Goal: Navigation & Orientation: Find specific page/section

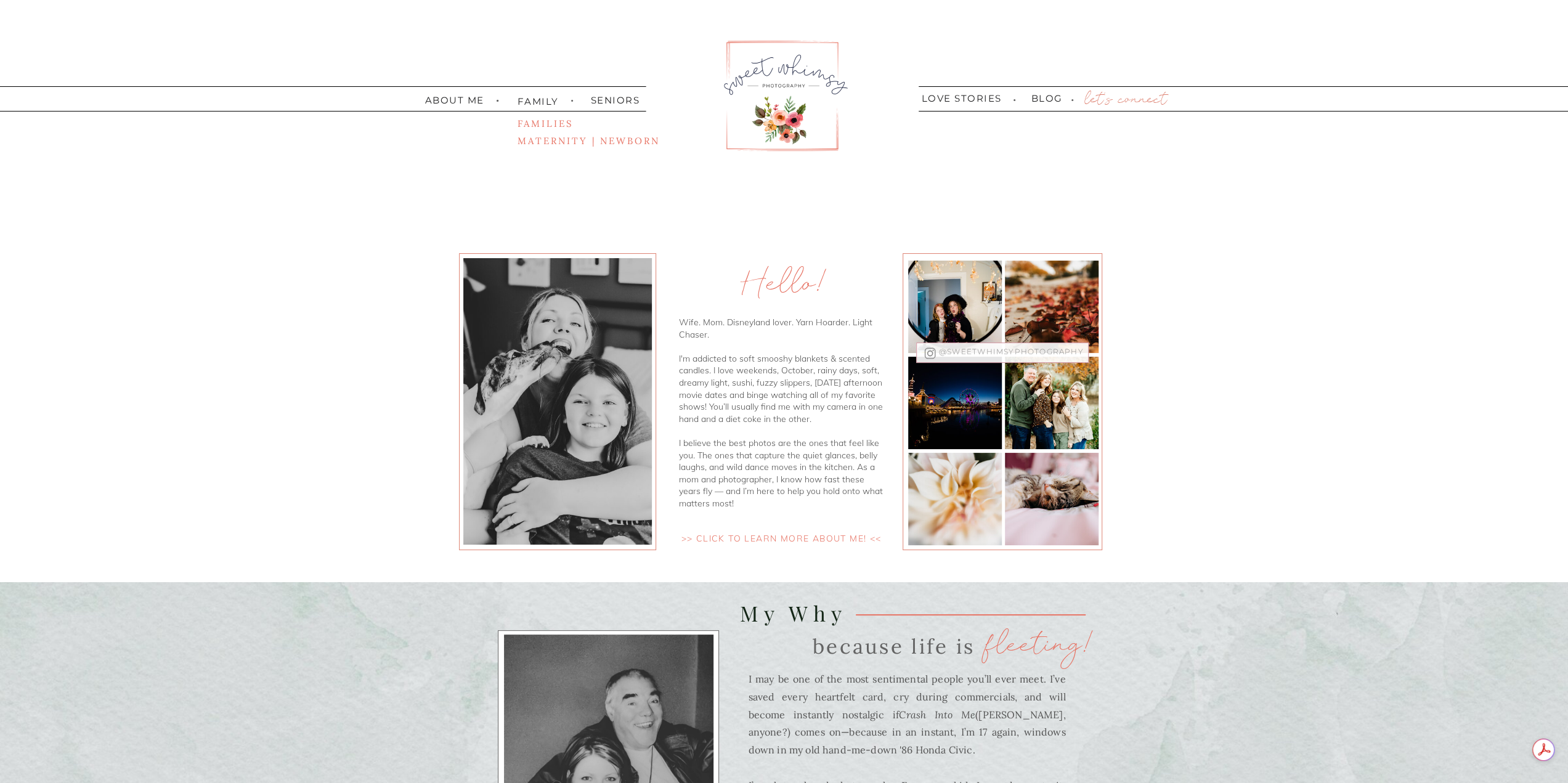
click at [788, 538] on nav ">> click to learn more about me! <<" at bounding box center [781, 539] width 222 height 12
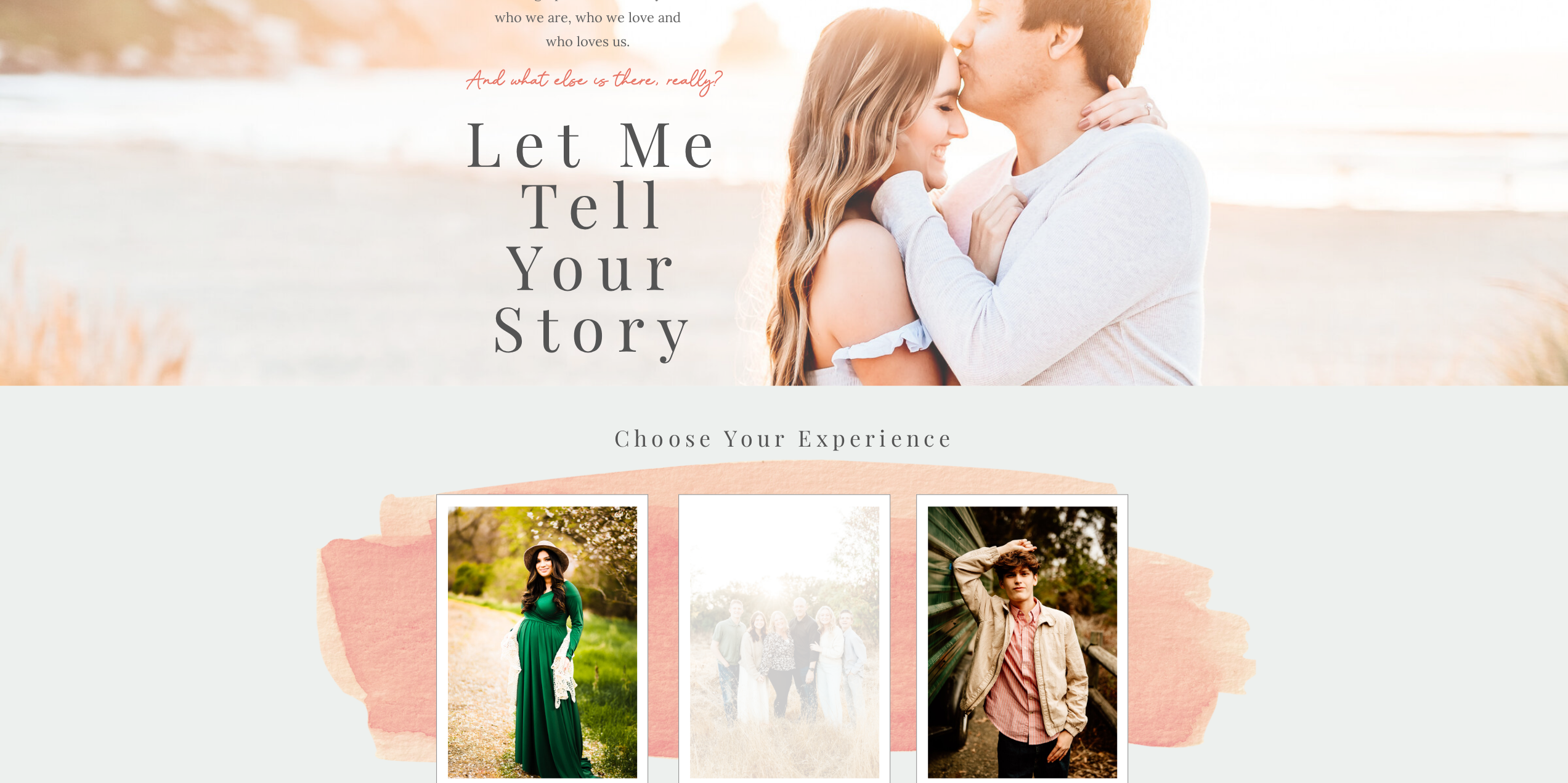
scroll to position [1376, 0]
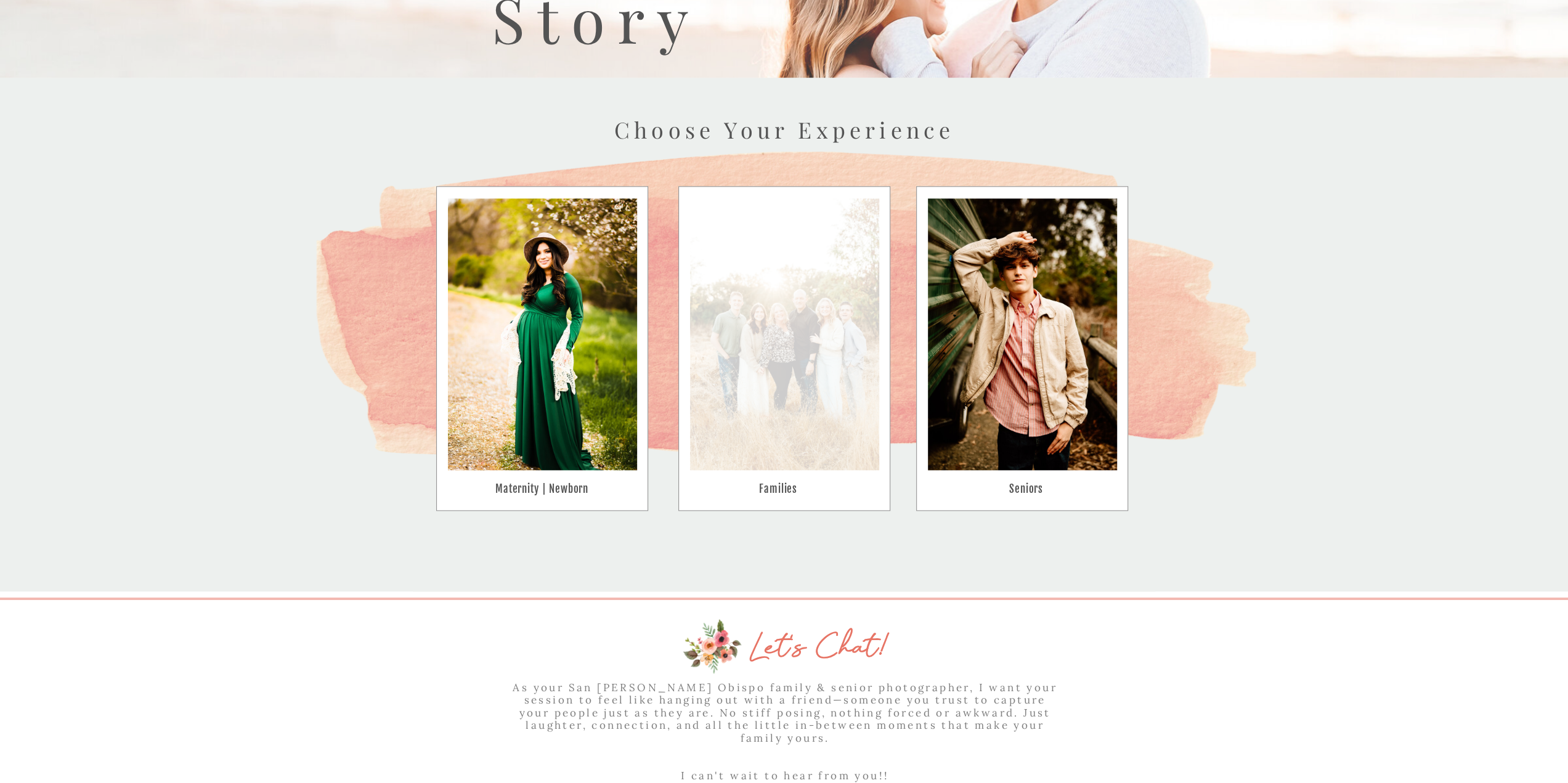
click at [798, 397] on div at bounding box center [784, 334] width 189 height 271
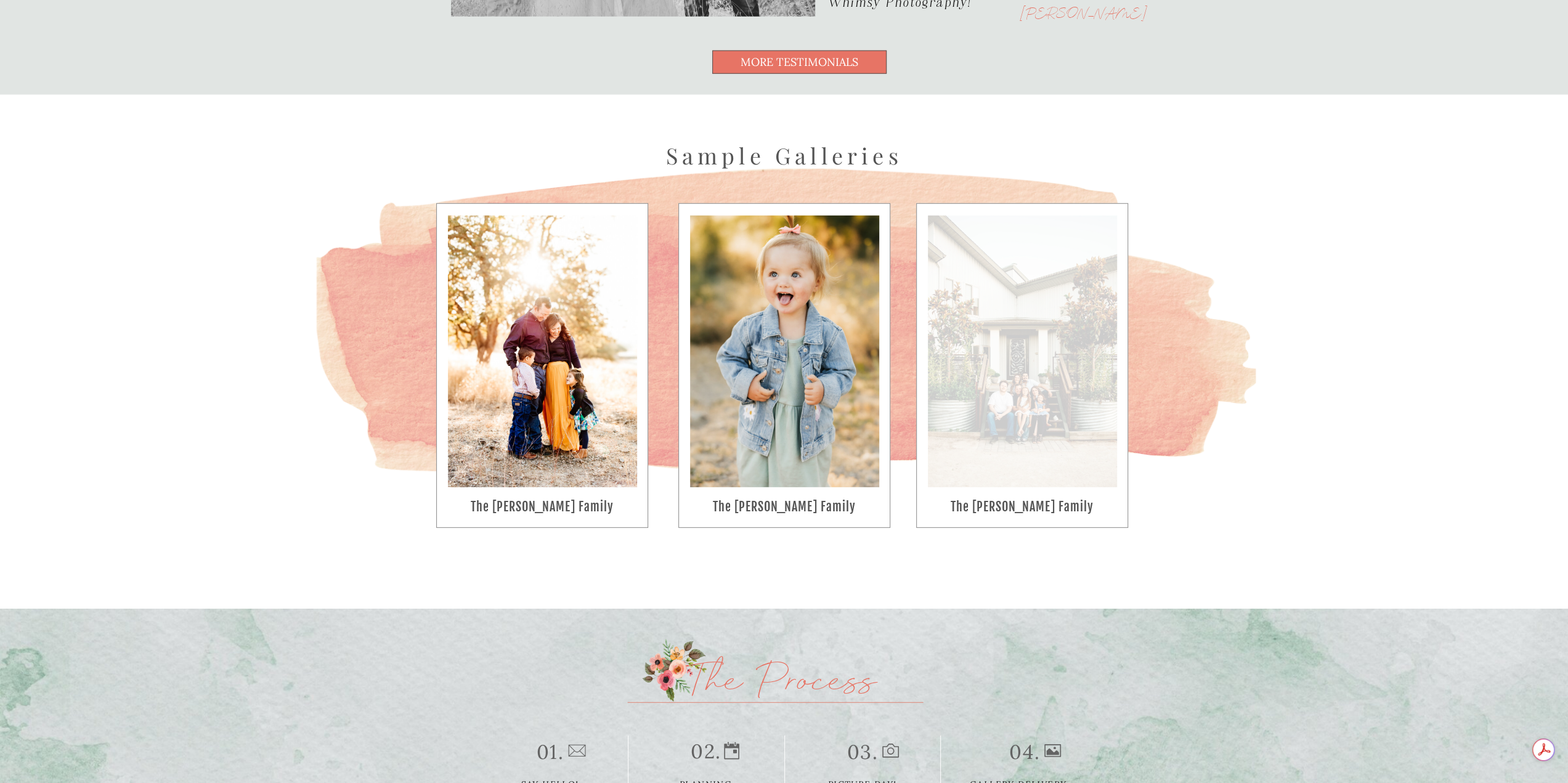
click at [1036, 463] on div at bounding box center [1022, 351] width 189 height 271
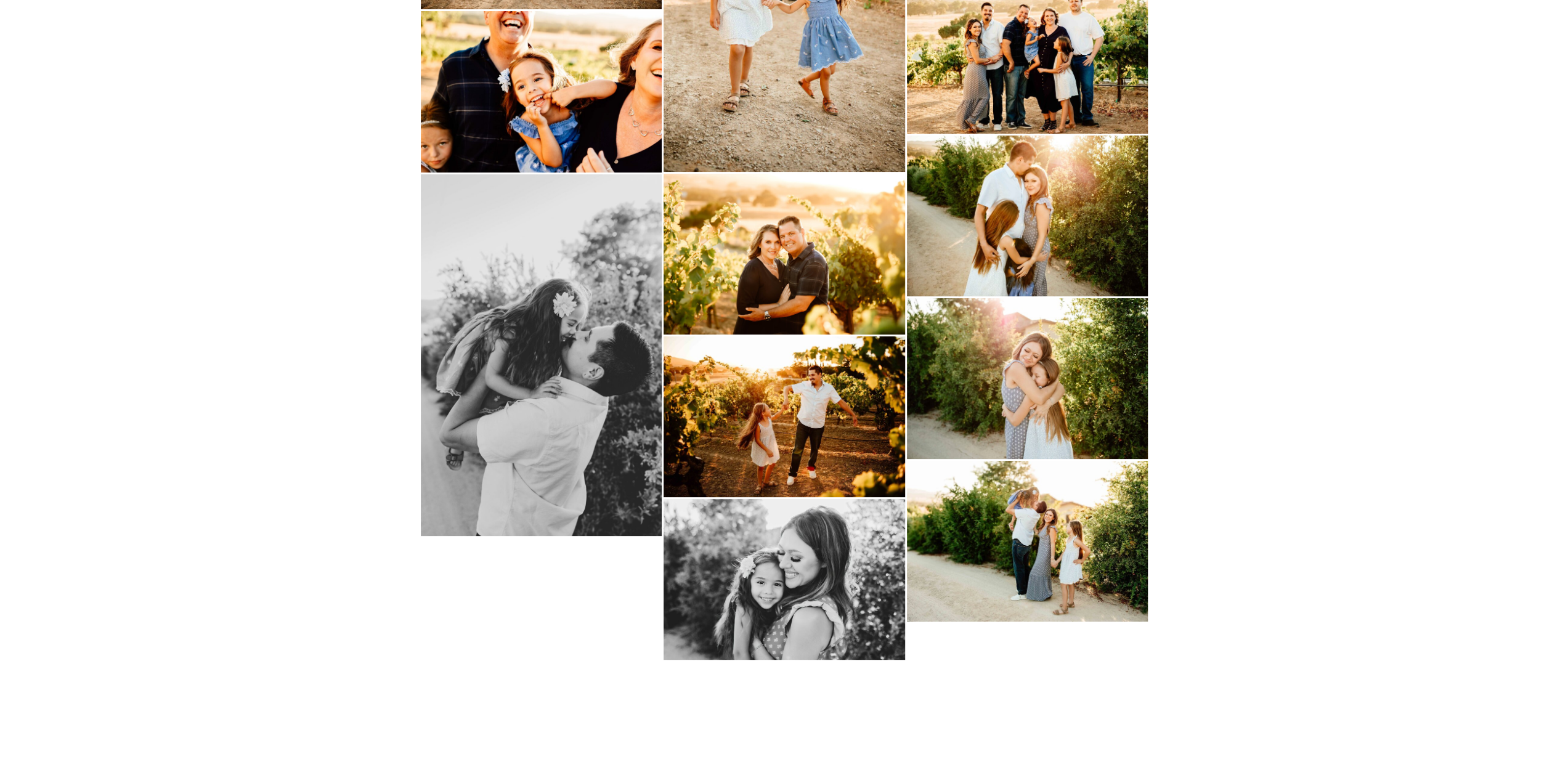
scroll to position [4861, 0]
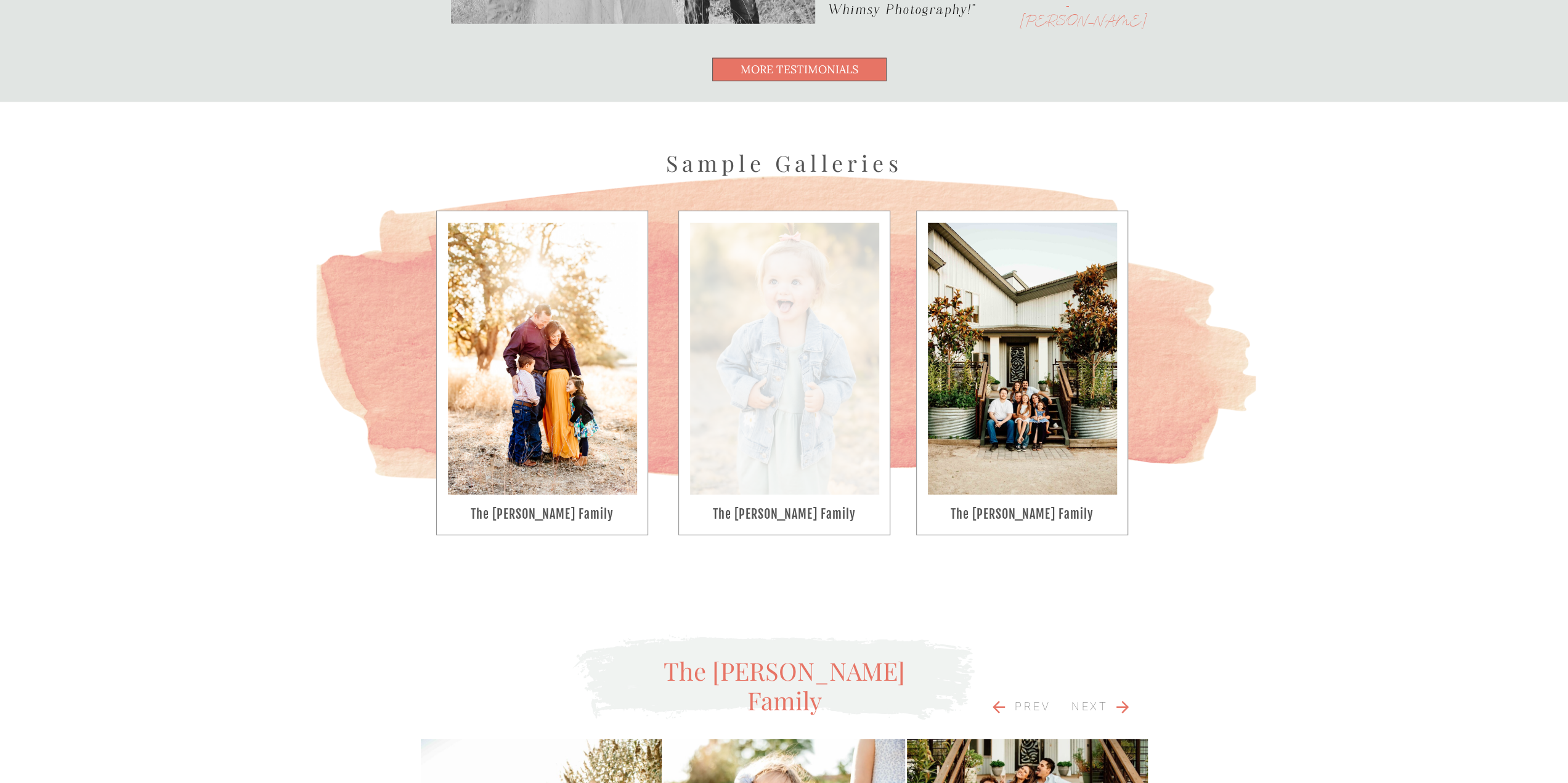
click at [765, 408] on div at bounding box center [784, 359] width 189 height 271
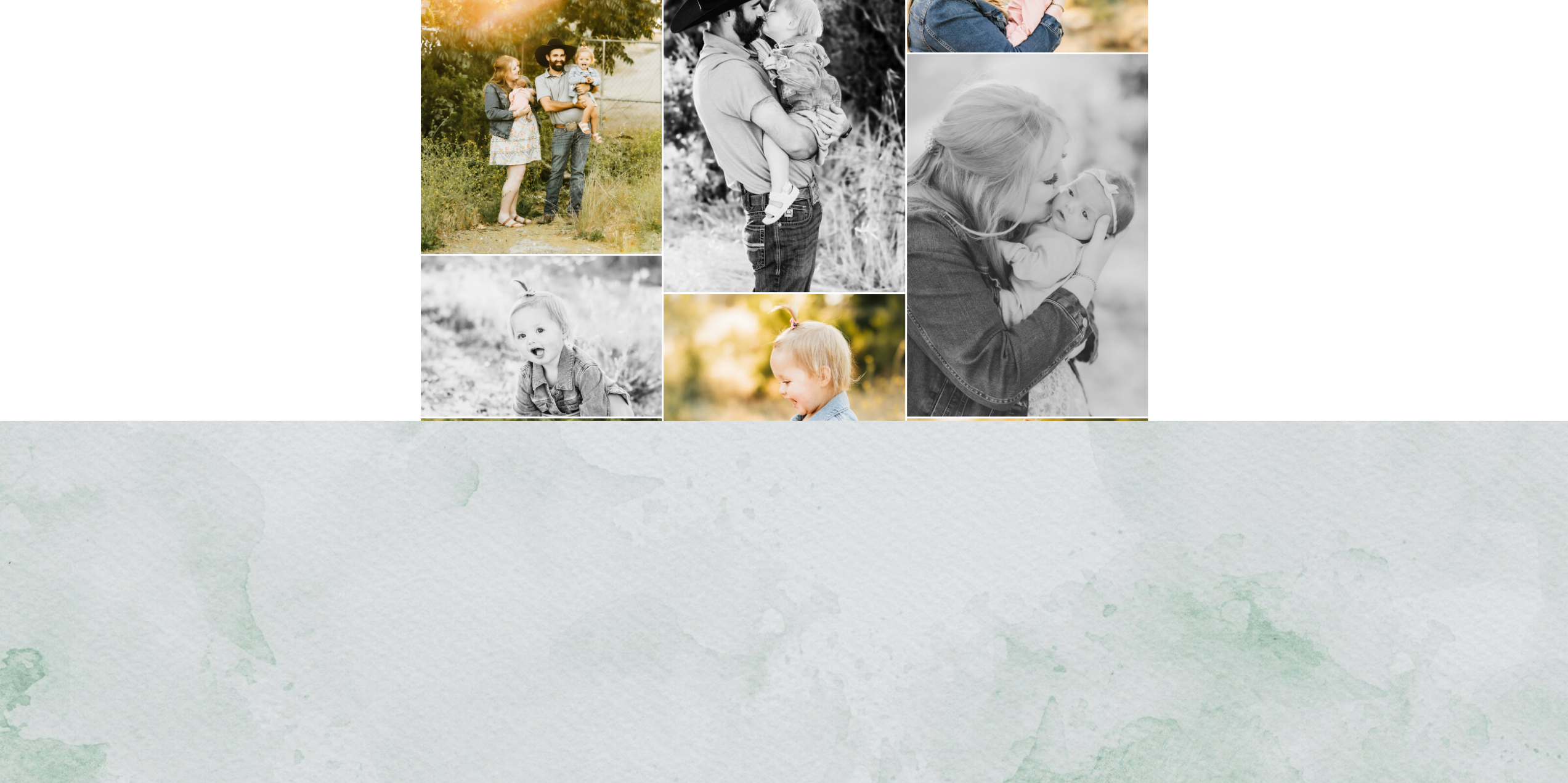
scroll to position [5600, 0]
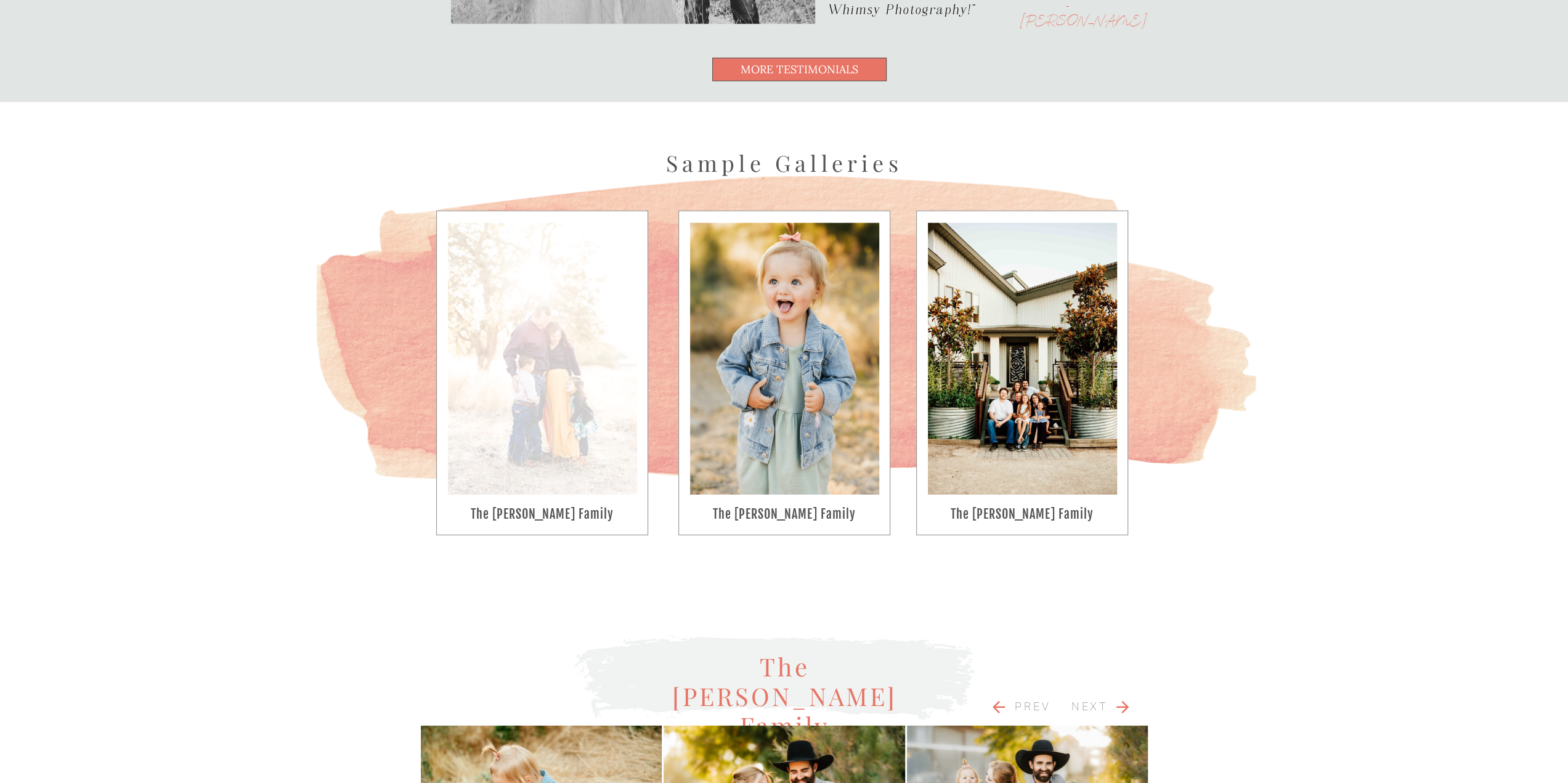
click at [583, 312] on div at bounding box center [542, 359] width 189 height 271
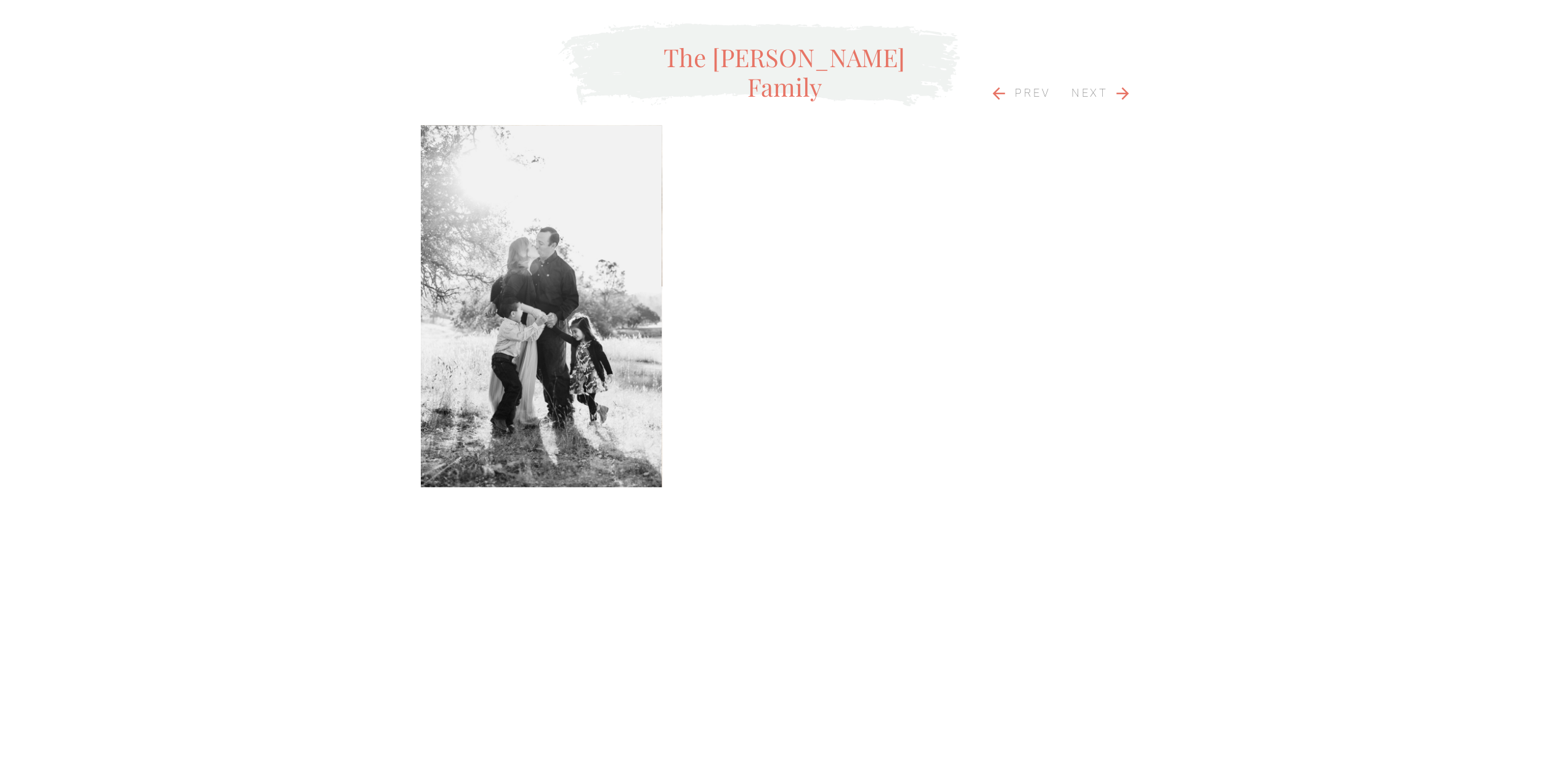
scroll to position [3998, 0]
